Goal: Task Accomplishment & Management: Use online tool/utility

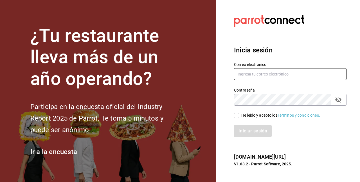
click at [246, 70] on input "text" at bounding box center [290, 74] width 113 height 12
type input "[EMAIL_ADDRESS][DOMAIN_NAME]"
click at [235, 116] on input "He leído y acepto los Términos y condiciones." at bounding box center [236, 115] width 5 height 5
checkbox input "true"
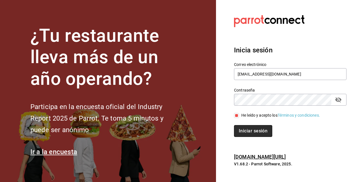
click at [262, 130] on button "Iniciar sesión" at bounding box center [253, 131] width 38 height 12
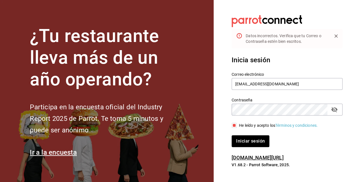
click at [291, 111] on icon "passwordField" at bounding box center [334, 109] width 7 height 7
click at [235, 140] on button "Iniciar sesión" at bounding box center [251, 141] width 38 height 12
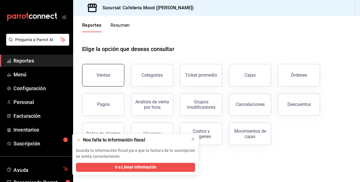
click at [114, 83] on button "Ventas" at bounding box center [103, 75] width 42 height 23
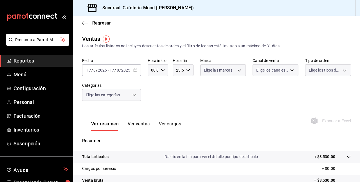
click at [193, 138] on p "Resumen" at bounding box center [216, 140] width 269 height 7
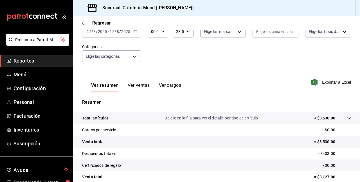
scroll to position [32, 0]
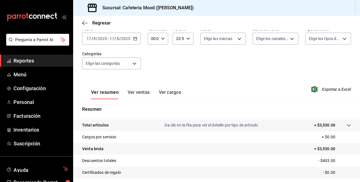
click at [136, 38] on icon "button" at bounding box center [135, 39] width 4 height 4
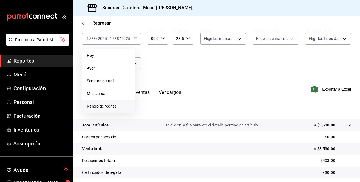
click at [106, 104] on span "Rango de fechas" at bounding box center [109, 106] width 44 height 6
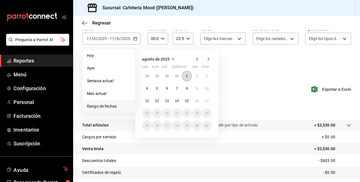
click at [188, 78] on button "1" at bounding box center [187, 76] width 10 height 10
click at [205, 102] on abbr "17" at bounding box center [207, 101] width 4 height 4
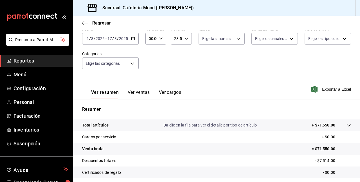
scroll to position [88, 0]
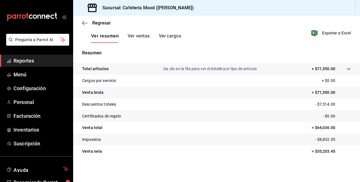
click at [220, 33] on div "Ver resumen Ver ventas Ver cargos Exportar a Excel" at bounding box center [216, 31] width 287 height 23
click at [39, 62] on span "Reportes" at bounding box center [41, 61] width 55 height 8
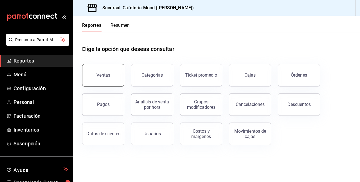
click at [102, 75] on div "Ventas" at bounding box center [104, 74] width 14 height 5
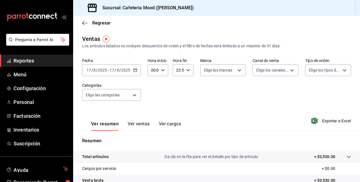
click at [135, 71] on icon "button" at bounding box center [135, 70] width 4 height 4
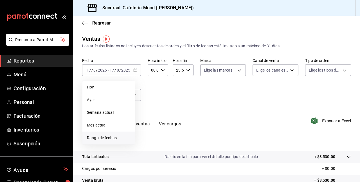
click at [113, 135] on span "Rango de fechas" at bounding box center [109, 138] width 44 height 6
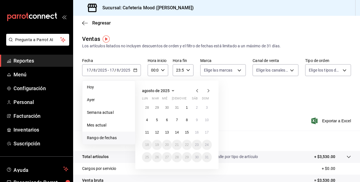
click at [197, 92] on icon "button" at bounding box center [197, 90] width 7 height 7
click at [178, 109] on button "1" at bounding box center [177, 107] width 10 height 10
click at [190, 159] on button "30" at bounding box center [187, 157] width 10 height 10
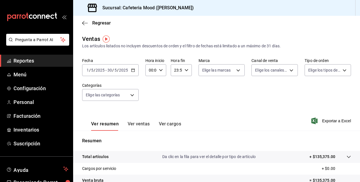
click at [131, 70] on icon "button" at bounding box center [133, 70] width 4 height 4
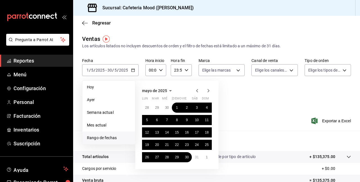
click at [208, 91] on icon "button" at bounding box center [209, 90] width 2 height 3
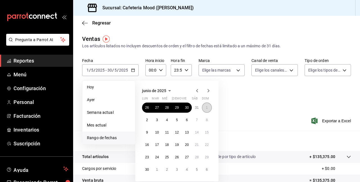
click at [206, 107] on abbr "1" at bounding box center [207, 108] width 2 height 4
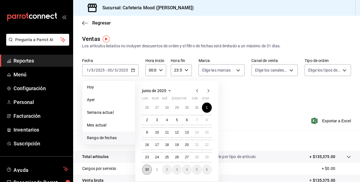
click at [151, 169] on button "30" at bounding box center [147, 169] width 10 height 10
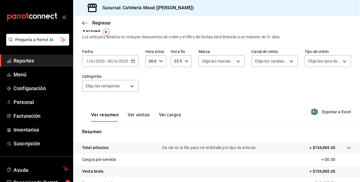
scroll to position [7, 0]
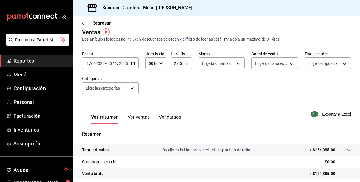
click at [133, 63] on icon "button" at bounding box center [133, 63] width 4 height 4
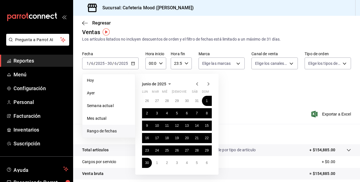
click at [208, 85] on icon "button" at bounding box center [208, 84] width 7 height 7
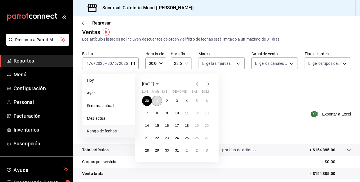
click at [157, 100] on abbr "1" at bounding box center [157, 101] width 2 height 4
click at [176, 150] on abbr "31" at bounding box center [177, 150] width 4 height 4
